Goal: Communication & Community: Answer question/provide support

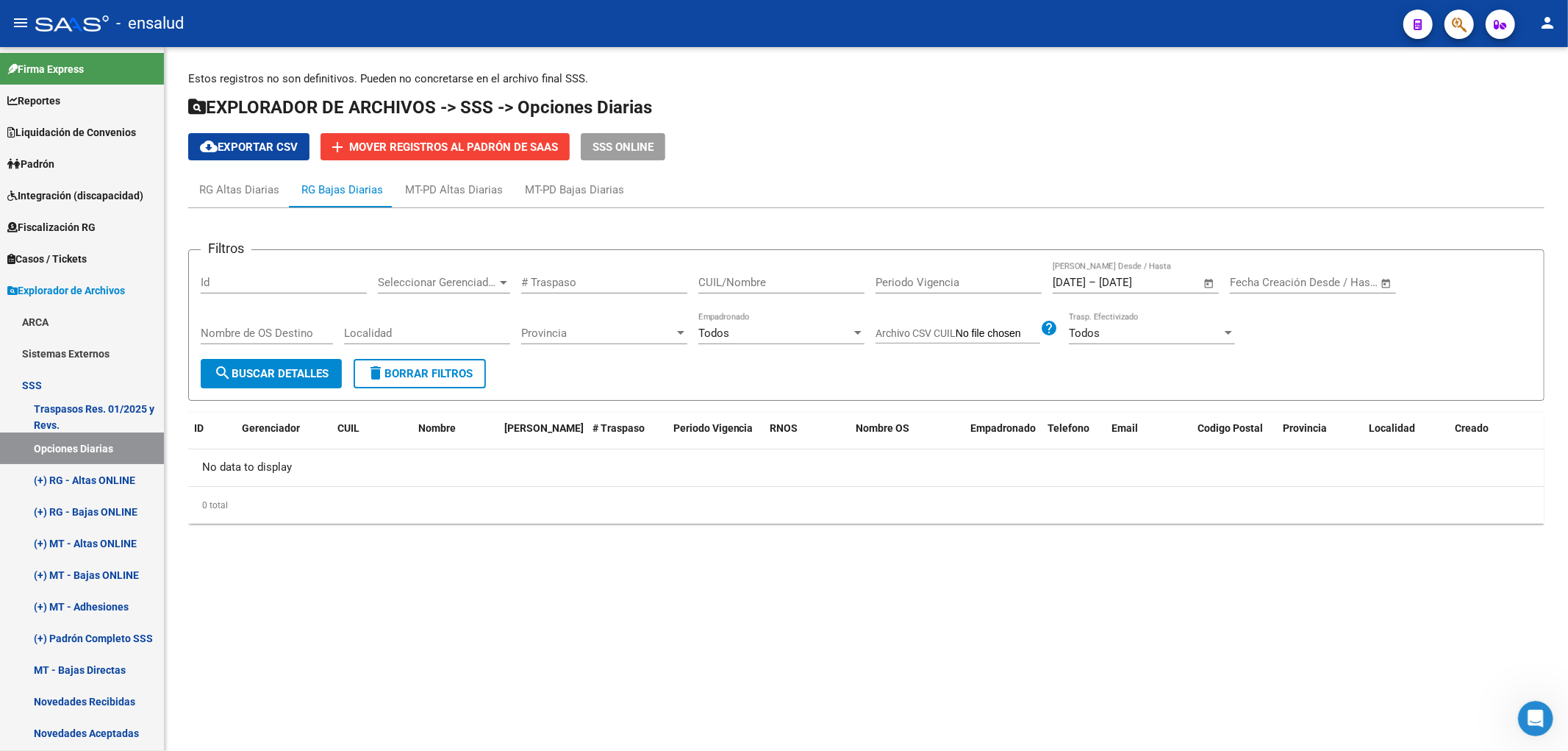
scroll to position [392, 0]
click at [1530, 705] on div "Abrir Intercom Messenger" at bounding box center [1535, 717] width 49 height 49
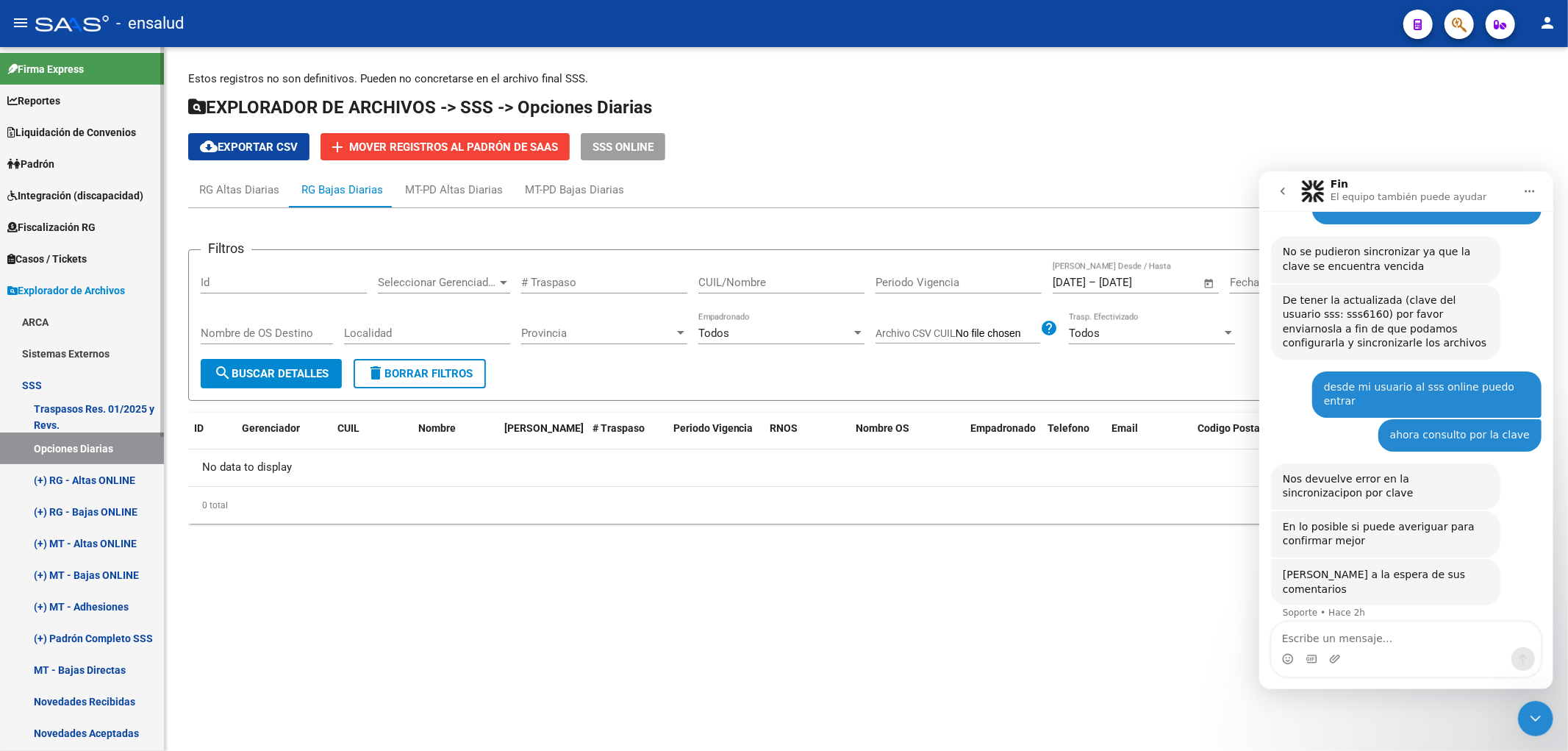
click at [62, 441] on link "Opciones Diarias" at bounding box center [82, 448] width 164 height 31
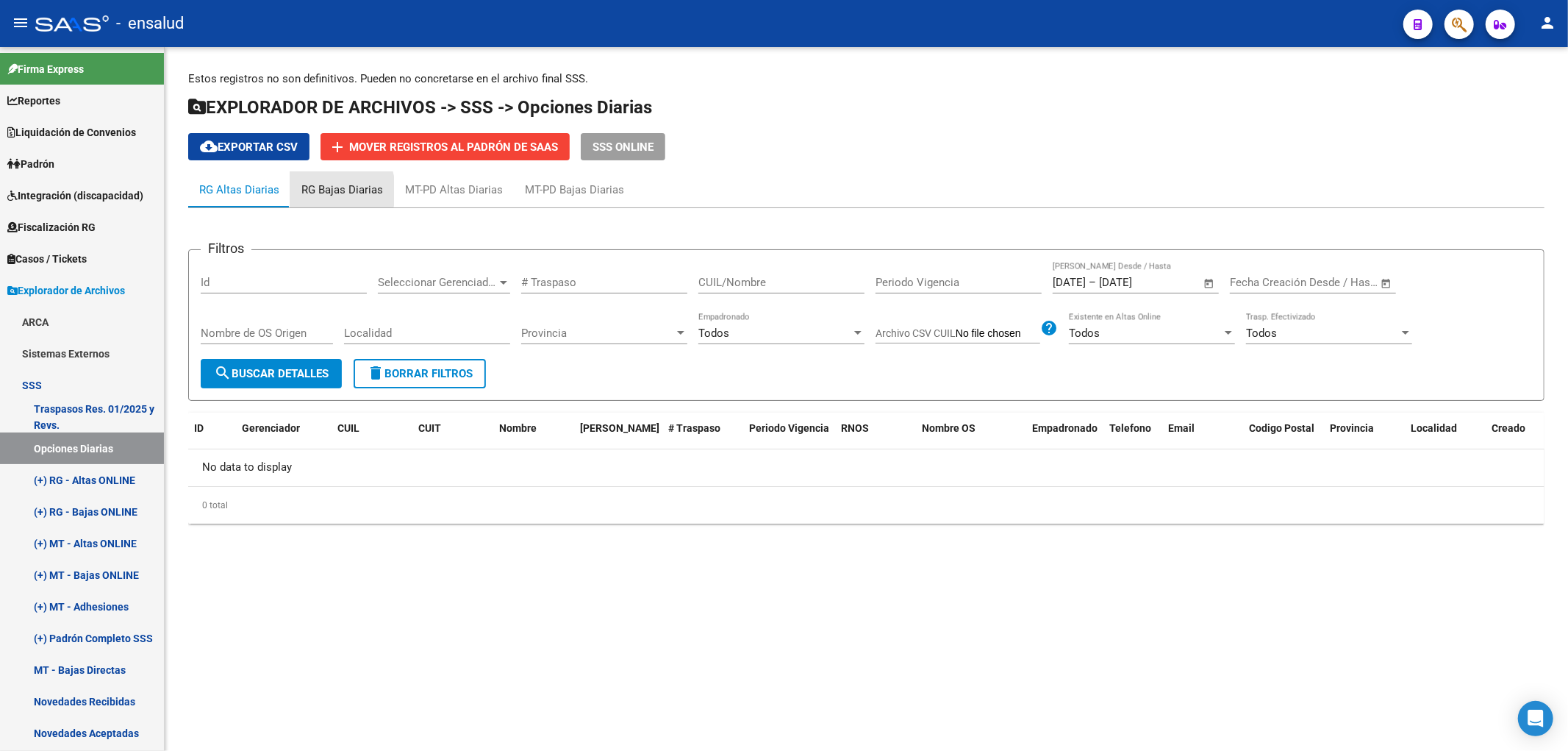
click at [317, 192] on div "RG Bajas Diarias" at bounding box center [342, 190] width 82 height 17
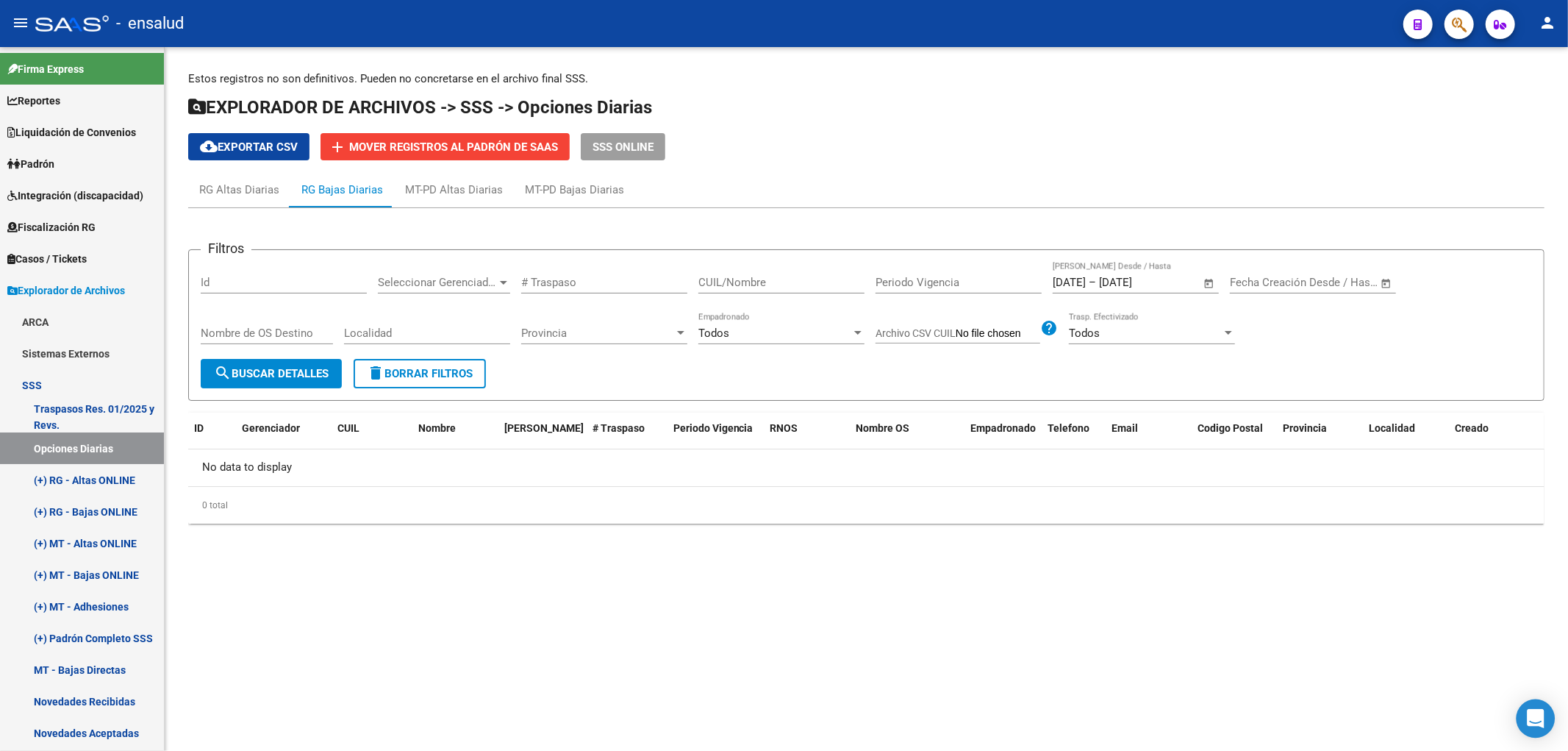
click at [1537, 712] on icon "Open Intercom Messenger" at bounding box center [1535, 718] width 16 height 19
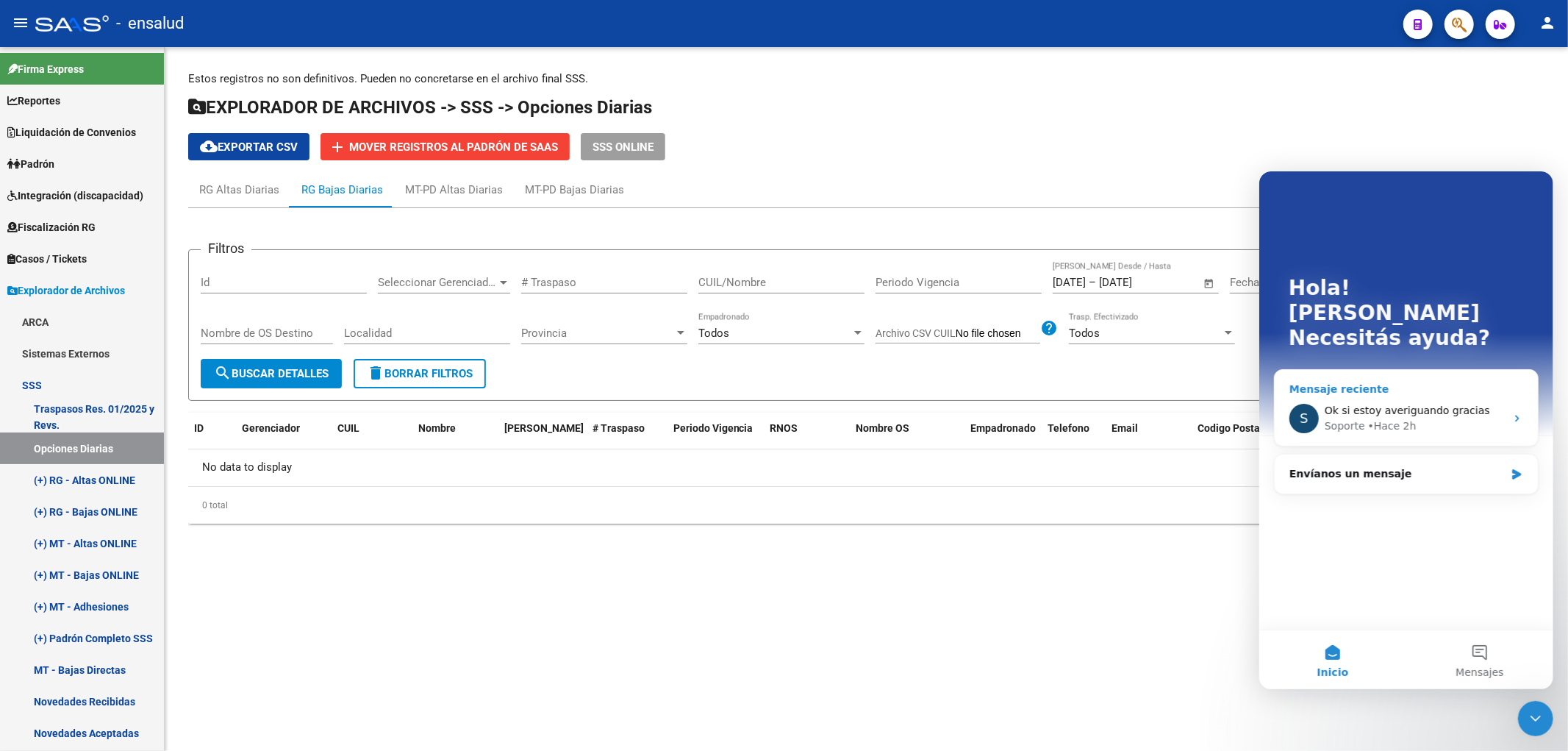
click at [1444, 391] on div "S Ok si estoy averiguando gracias Soporte • Hace 2h" at bounding box center [1405, 417] width 263 height 54
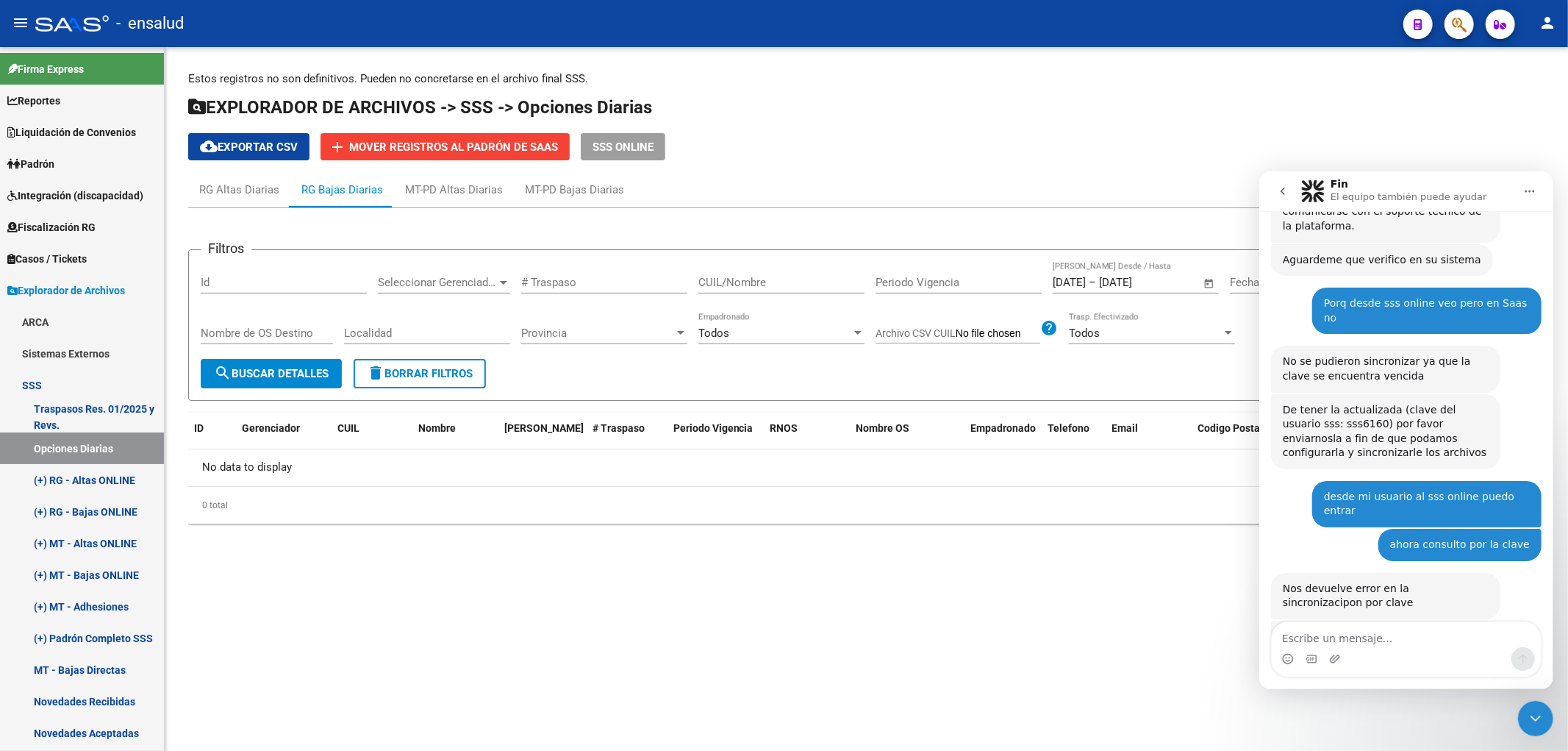
scroll to position [392, 0]
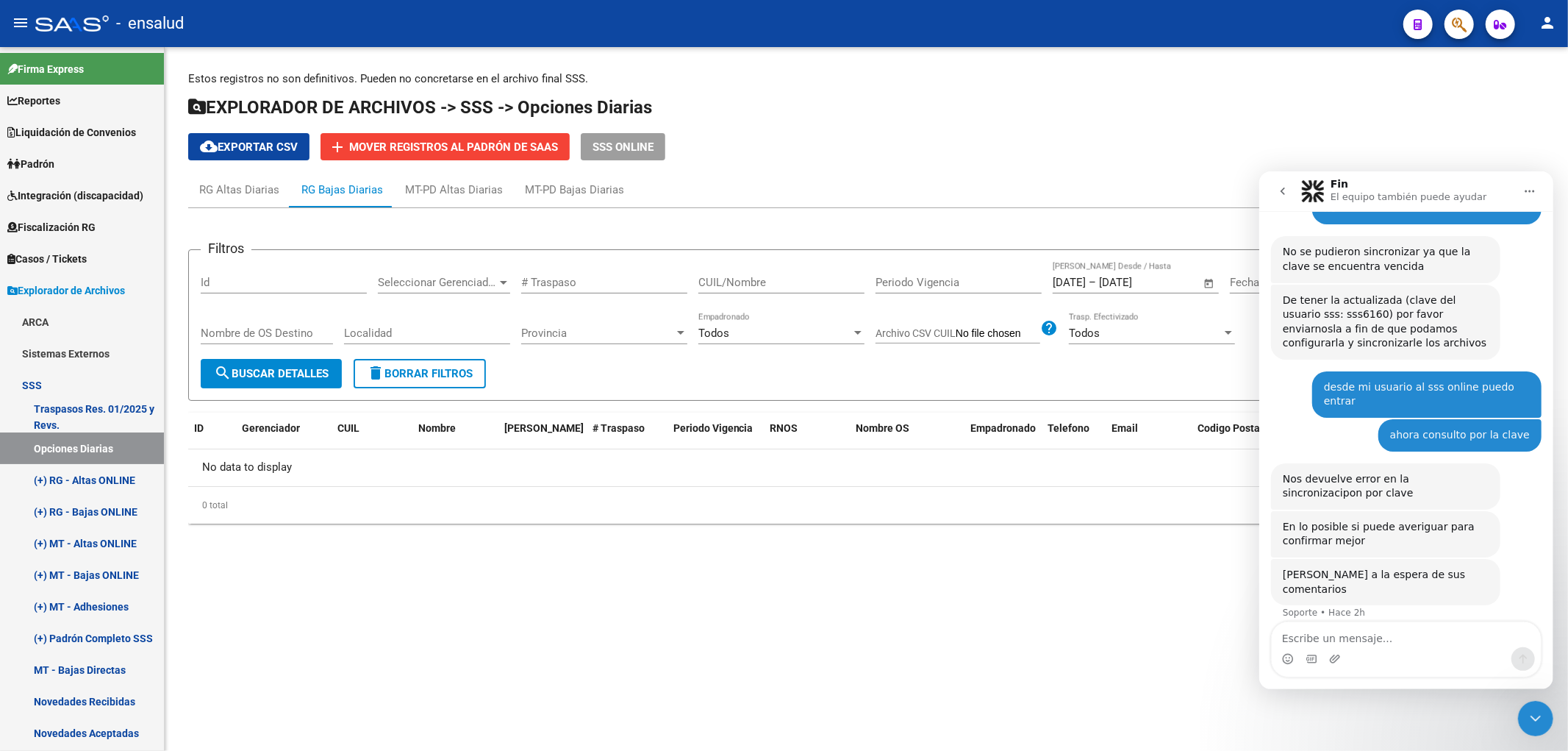
click at [1410, 648] on div "Intercom Messenger" at bounding box center [1406, 658] width 269 height 24
click at [1407, 641] on textarea "Escribe un mensaje..." at bounding box center [1406, 634] width 269 height 25
type textarea "b"
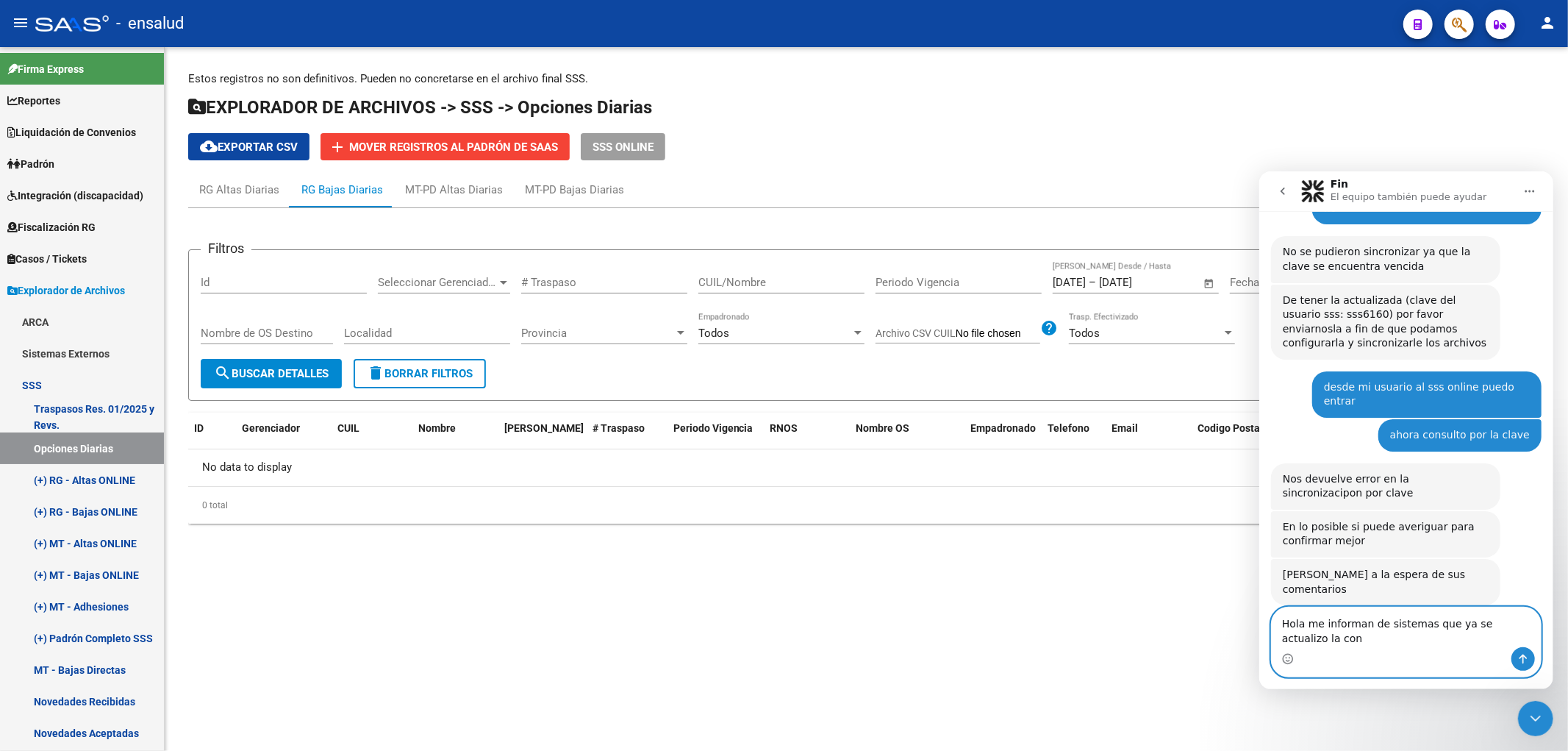
scroll to position [407, 0]
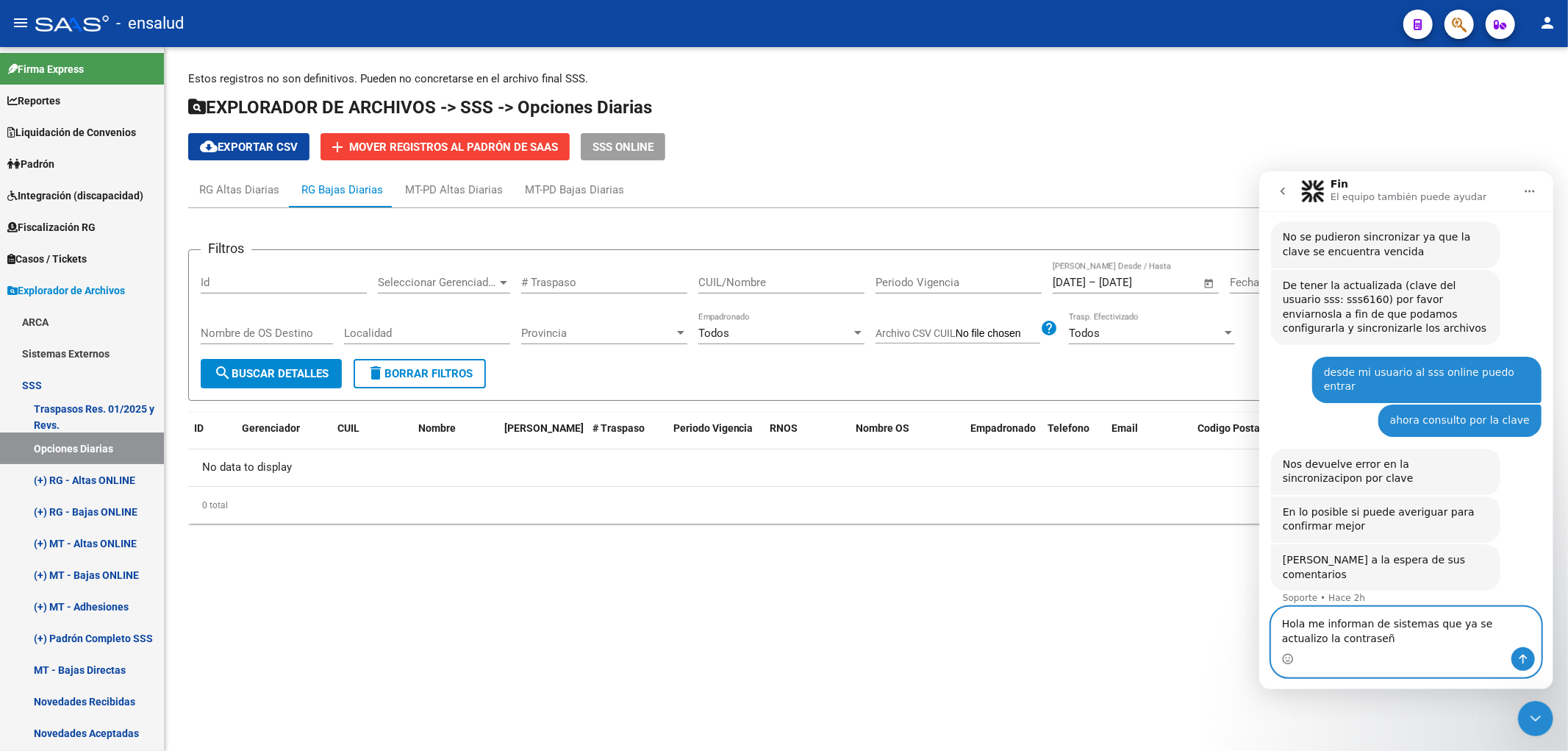
type textarea "Hola me informan de sistemas que ya se actualizo la contraseña"
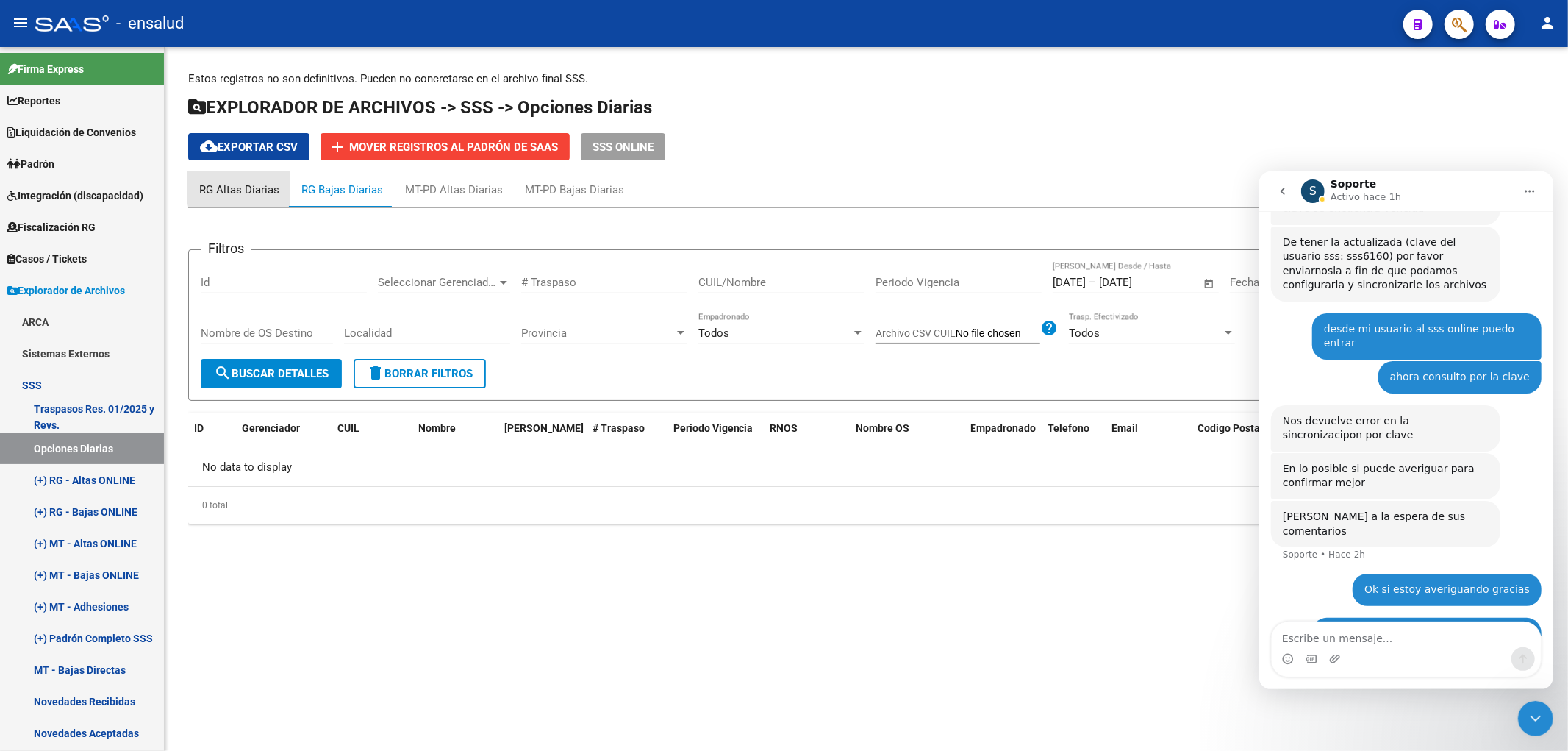
click at [255, 187] on div "RG Altas Diarias" at bounding box center [238, 190] width 80 height 17
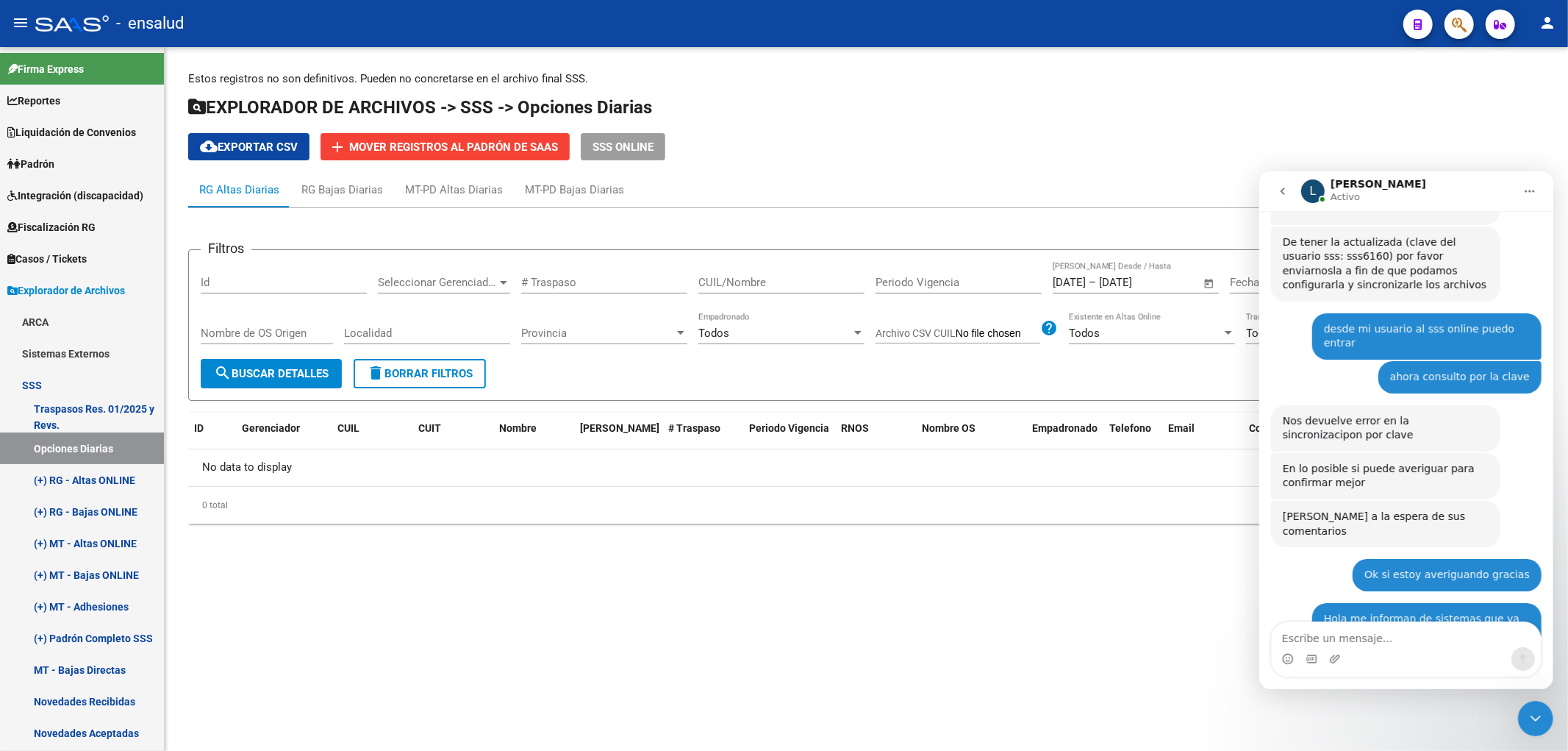
scroll to position [576, 0]
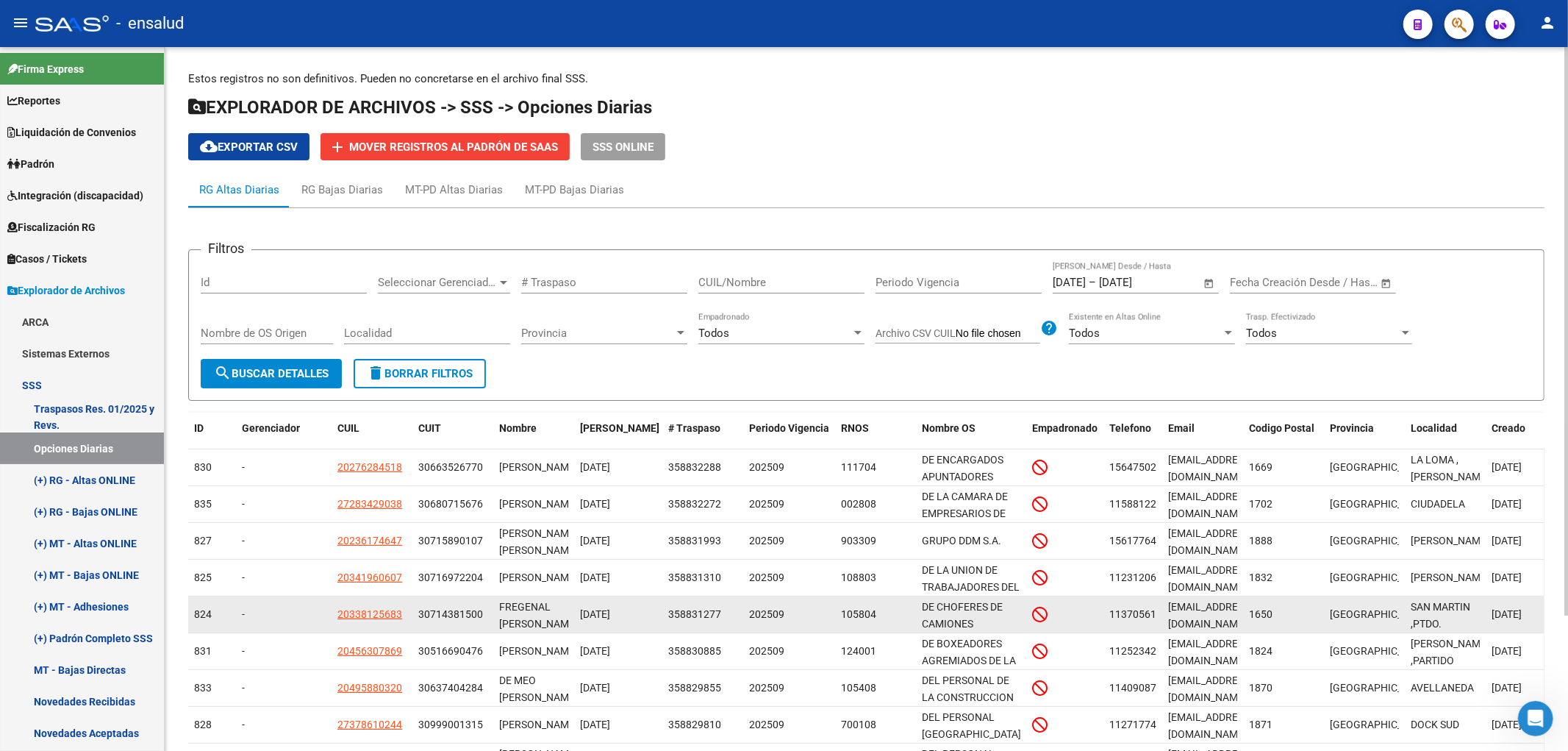
scroll to position [576, 0]
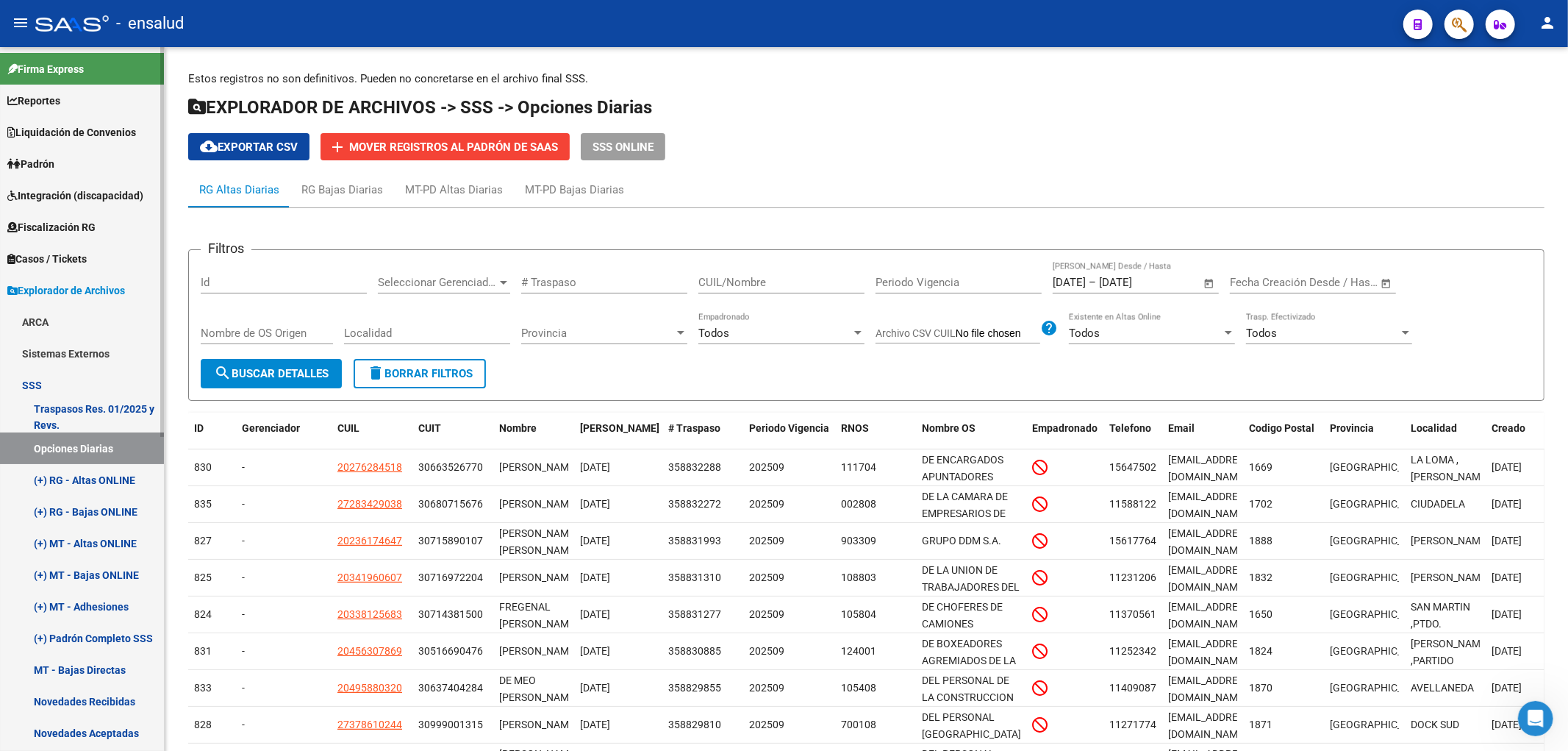
click at [75, 445] on link "Opciones Diarias" at bounding box center [82, 448] width 164 height 31
click at [340, 195] on div "RG Bajas Diarias" at bounding box center [342, 190] width 82 height 17
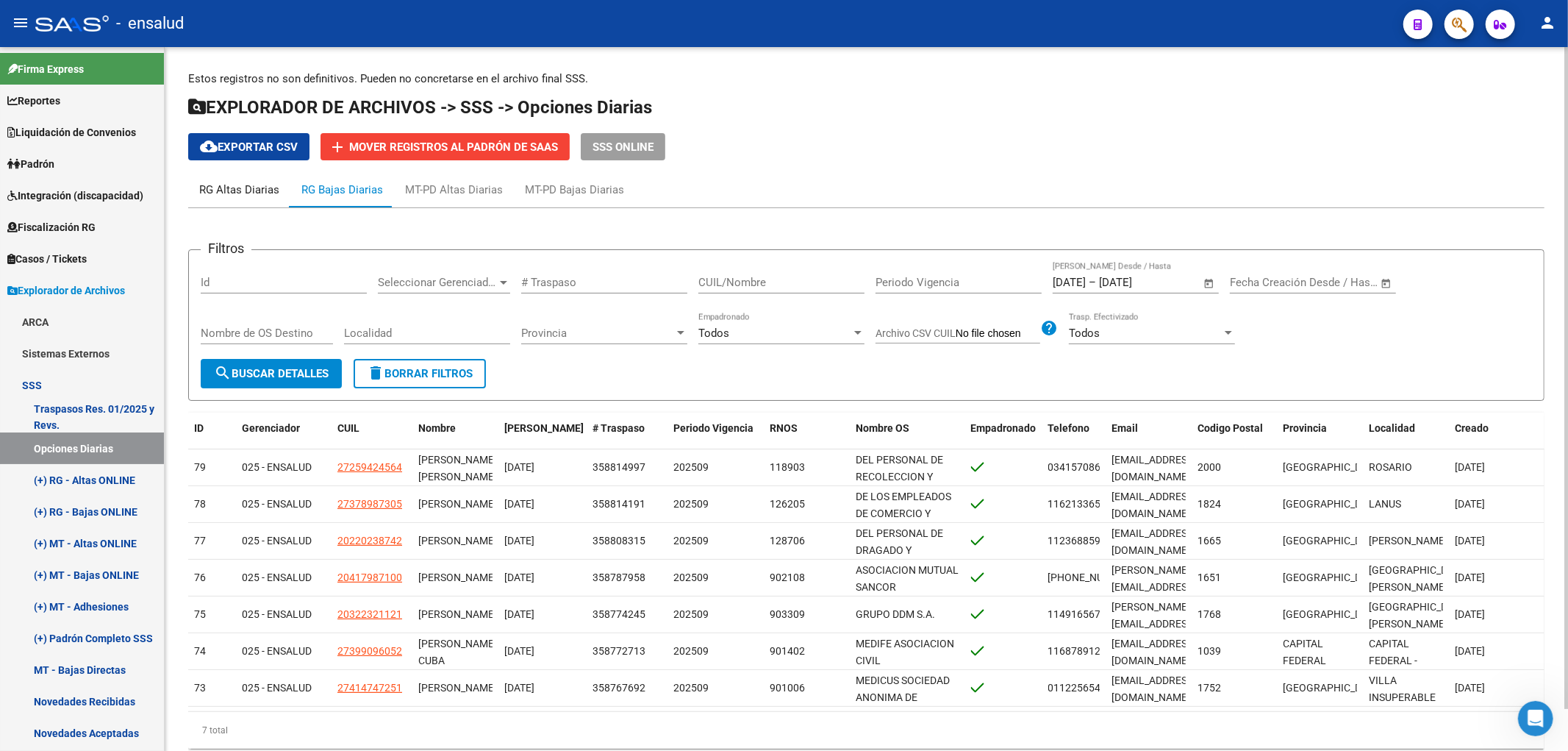
click at [248, 193] on div "RG Altas Diarias" at bounding box center [238, 190] width 80 height 17
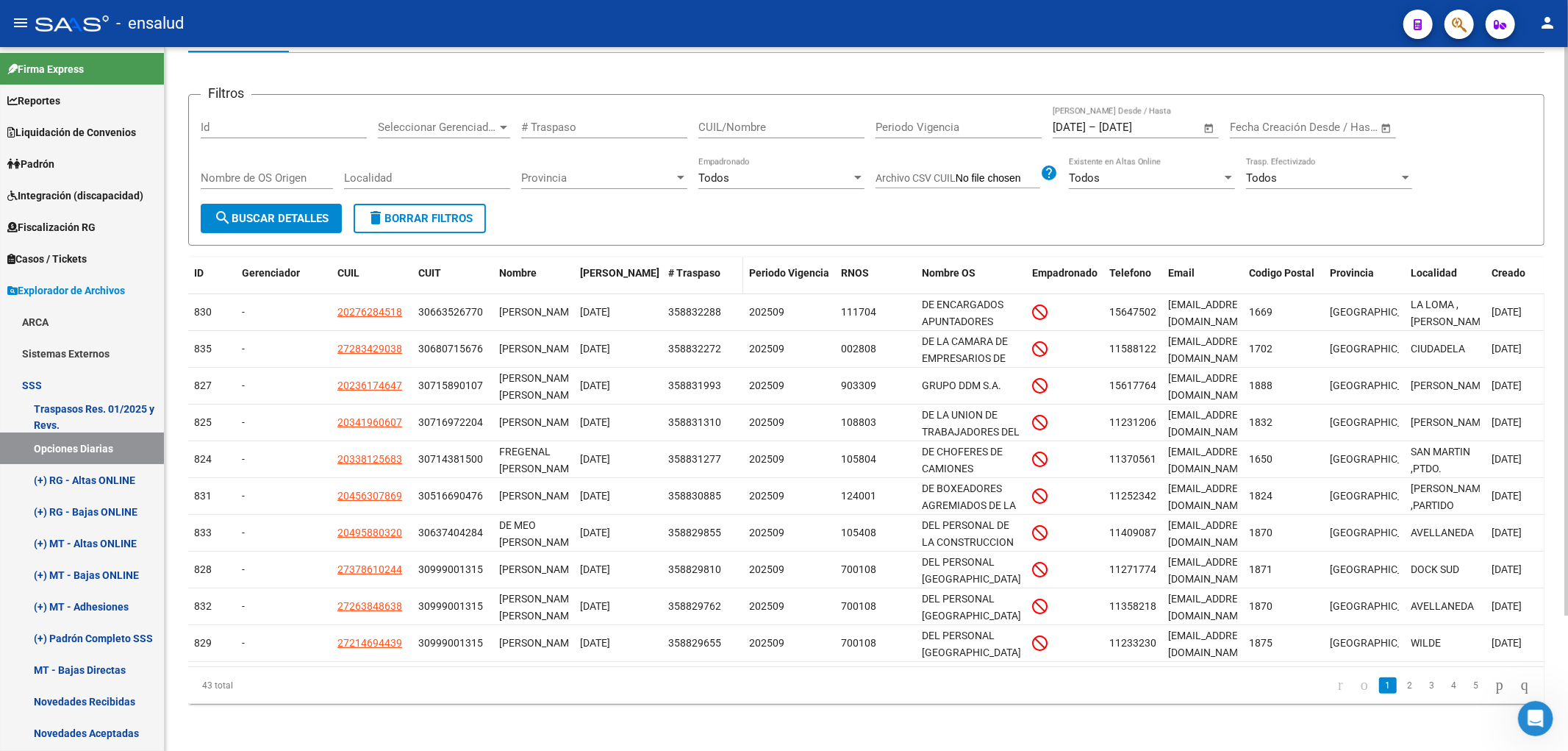
scroll to position [0, 0]
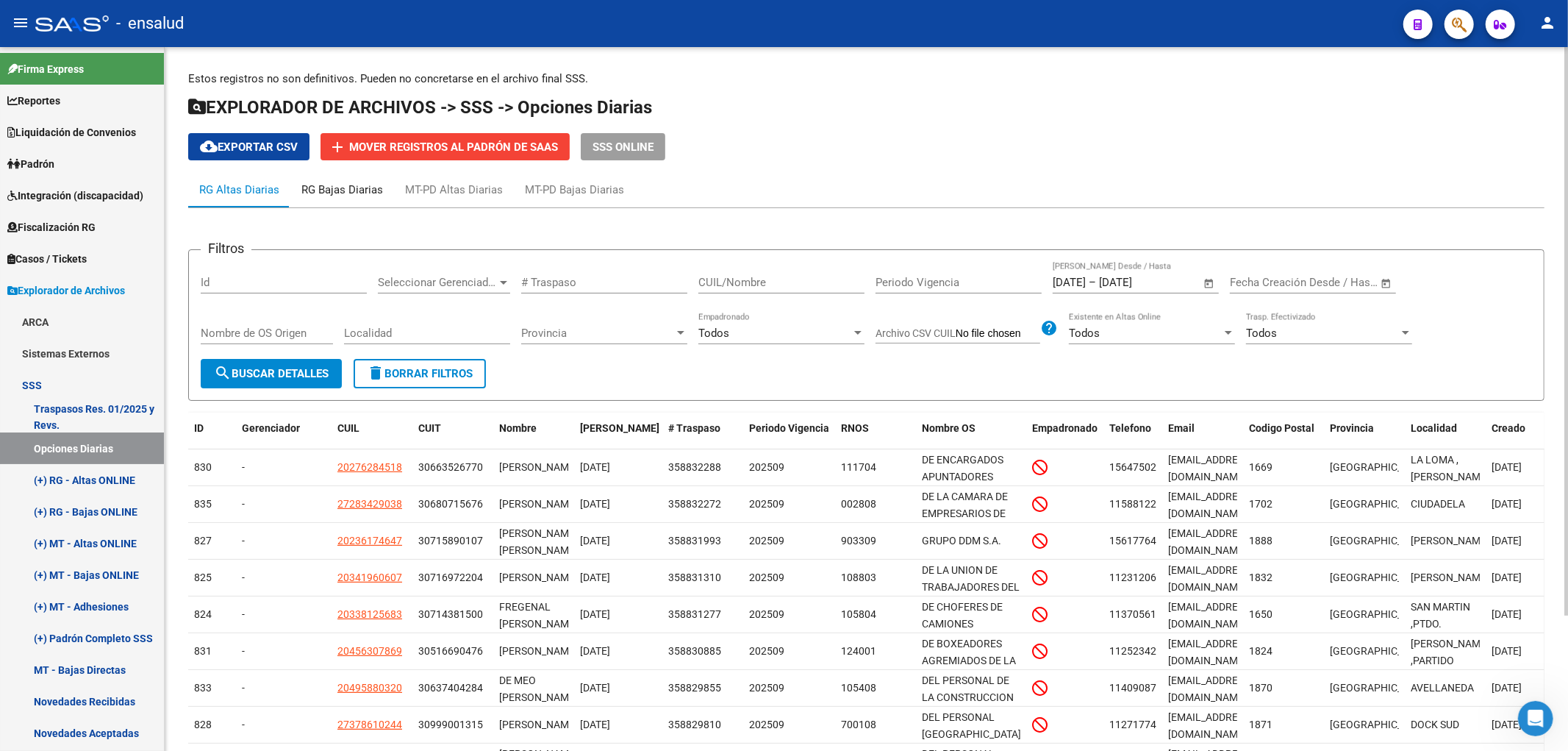
click at [332, 188] on div "RG Bajas Diarias" at bounding box center [342, 190] width 82 height 17
